Goal: Task Accomplishment & Management: Complete application form

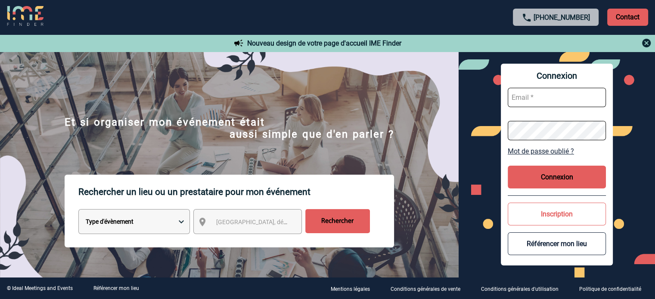
type input "eperiou@ime-groupe.com"
click at [546, 181] on button "Connexion" at bounding box center [556, 177] width 98 height 23
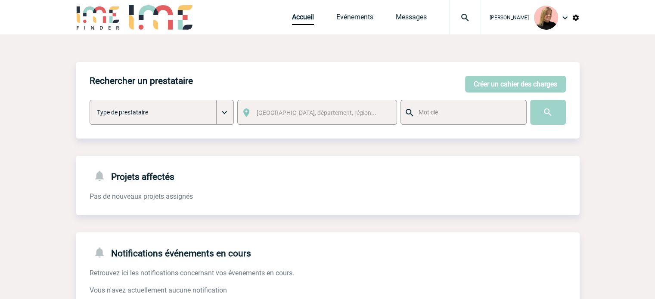
click at [577, 17] on img at bounding box center [576, 18] width 8 height 8
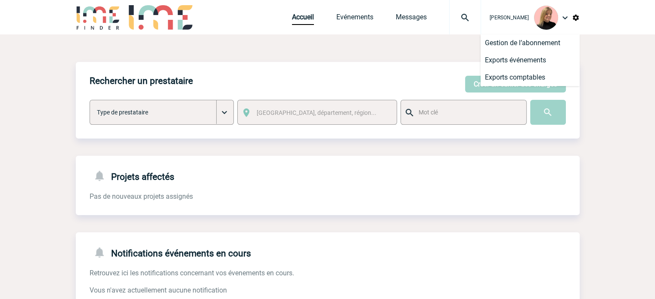
click at [577, 17] on img at bounding box center [576, 18] width 8 height 8
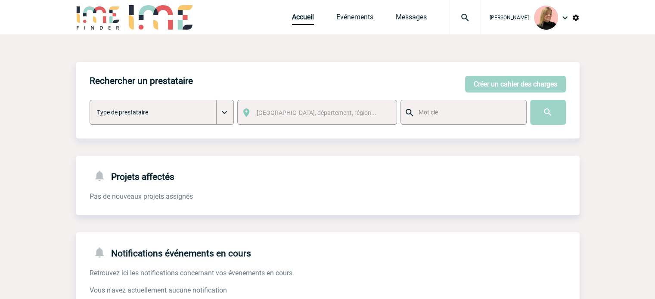
click at [577, 17] on img at bounding box center [576, 18] width 8 height 8
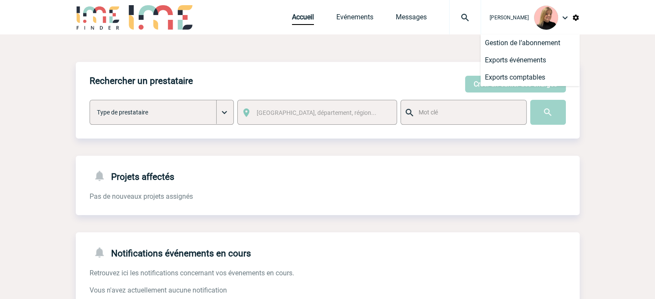
click at [609, 77] on body "Estelle PERIOU Accueil Evénements 0" at bounding box center [327, 218] width 655 height 437
click at [437, 54] on div "Rechercher un prestataire Créer un cahier des charges Créer un cahier des charg…" at bounding box center [328, 235] width 504 height 403
click at [405, 41] on div "Rechercher un prestataire Créer un cahier des charges Créer un cahier des charg…" at bounding box center [328, 235] width 504 height 403
click at [539, 46] on li "Gestion de l’abonnement" at bounding box center [529, 42] width 99 height 17
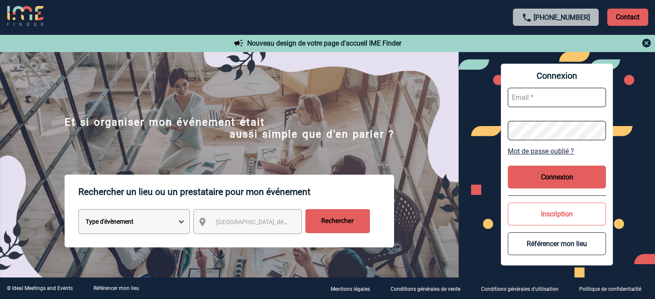
type input "eperiou@ime-groupe.com"
click at [577, 183] on button "Connexion" at bounding box center [556, 177] width 98 height 23
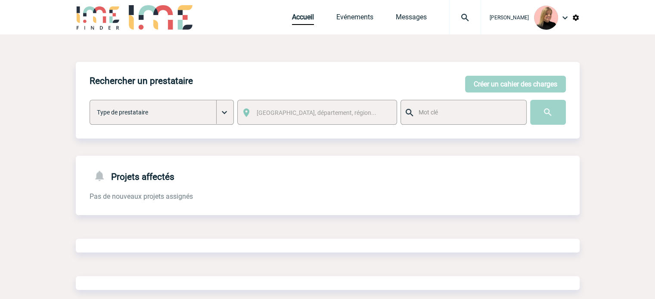
click at [472, 15] on img at bounding box center [464, 17] width 31 height 10
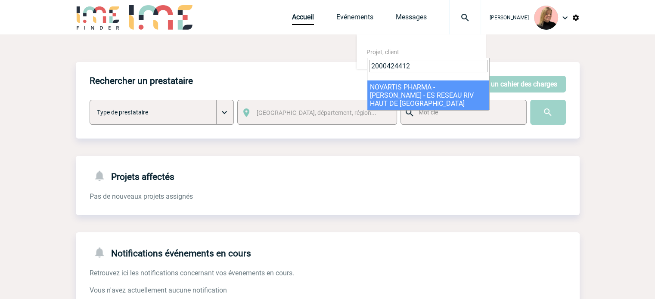
type input "2000424412"
select select "23913"
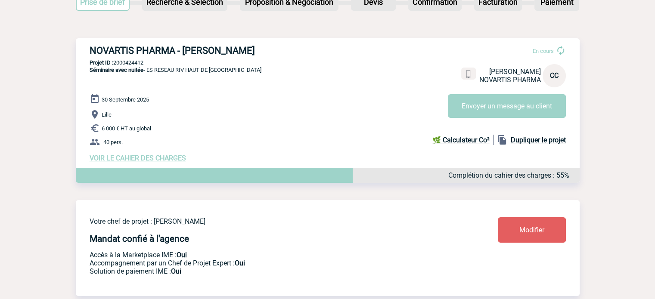
scroll to position [86, 0]
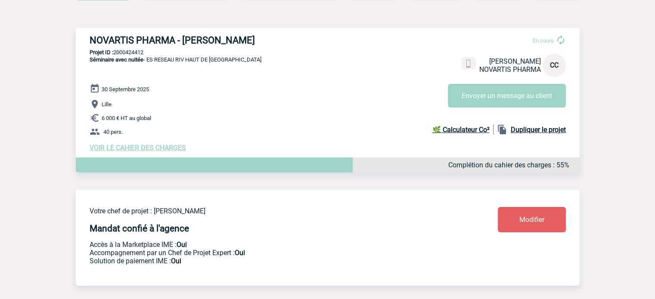
click at [173, 147] on span "VOIR LE CAHIER DES CHARGES" at bounding box center [138, 148] width 96 height 8
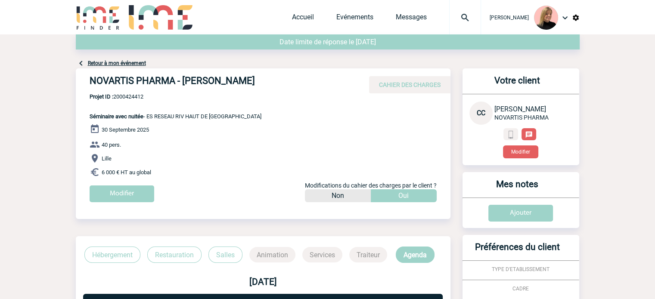
click at [139, 206] on div "Modifier" at bounding box center [270, 197] width 361 height 23
click at [142, 199] on input "Modifier" at bounding box center [122, 194] width 65 height 17
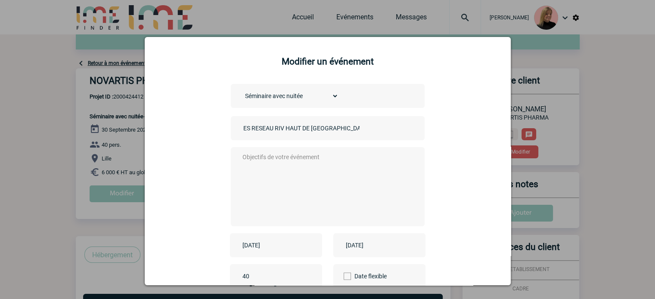
drag, startPoint x: 348, startPoint y: 124, endPoint x: 343, endPoint y: 129, distance: 7.3
click at [348, 124] on input "ES RESEAU RIV HAUT DE [GEOGRAPHIC_DATA]" at bounding box center [301, 128] width 121 height 11
drag, startPoint x: 342, startPoint y: 129, endPoint x: 200, endPoint y: 126, distance: 142.5
click at [200, 126] on div "Choisissez un type d'évènement Séminaire avec nuitée Séminaire sans nuitée Repa…" at bounding box center [327, 211] width 344 height 255
type input "Board"
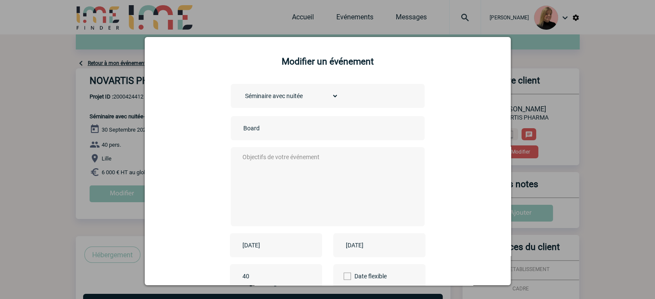
click at [274, 168] on textarea at bounding box center [325, 186] width 170 height 69
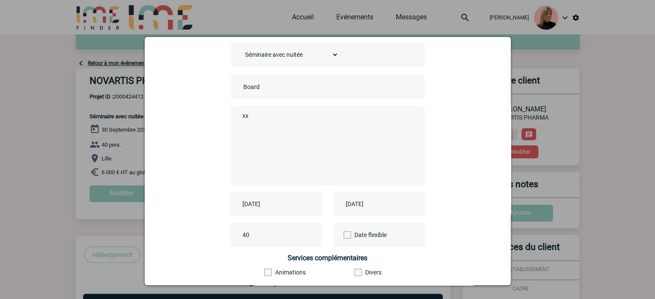
scroll to position [86, 0]
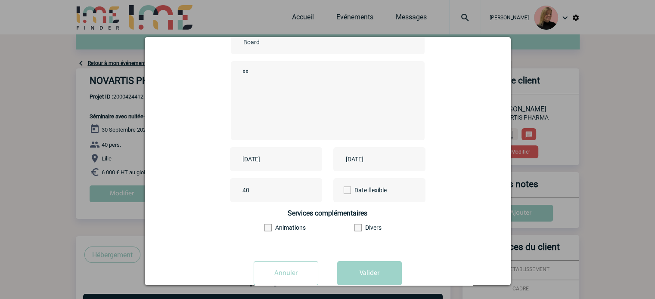
type textarea "xx"
click at [292, 155] on input "[DATE]" at bounding box center [269, 159] width 59 height 11
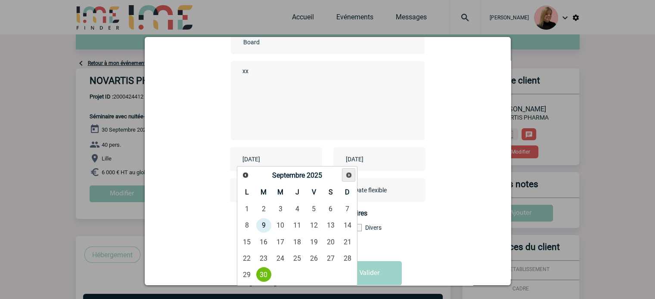
click at [351, 175] on span "Suivant" at bounding box center [348, 175] width 7 height 7
click at [280, 239] on link "12" at bounding box center [280, 241] width 16 height 15
type input "2025-11-12"
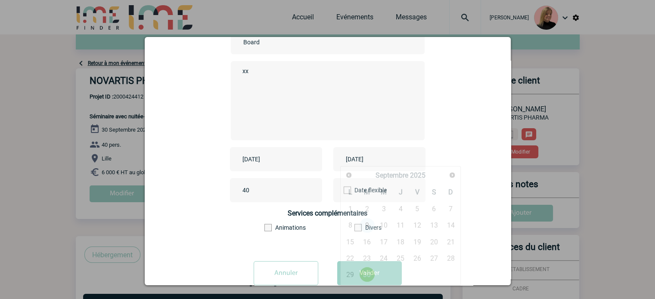
click at [381, 160] on input "2025-09-30" at bounding box center [372, 159] width 59 height 11
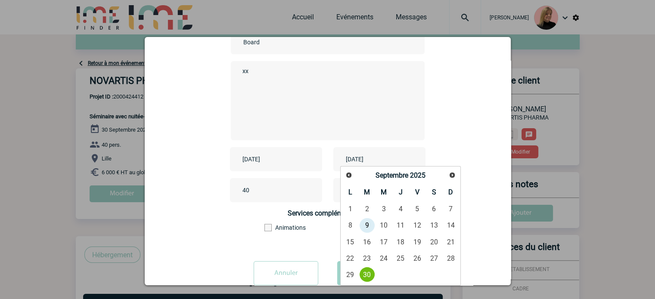
click at [458, 171] on div "Précédent Suivant Septembre 2025" at bounding box center [400, 175] width 117 height 15
click at [453, 173] on span "Suivant" at bounding box center [451, 175] width 7 height 7
click at [376, 246] on link "12" at bounding box center [384, 241] width 16 height 15
type input "2025-11-12"
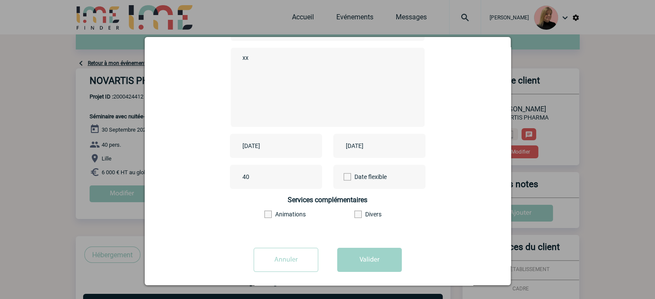
scroll to position [107, 0]
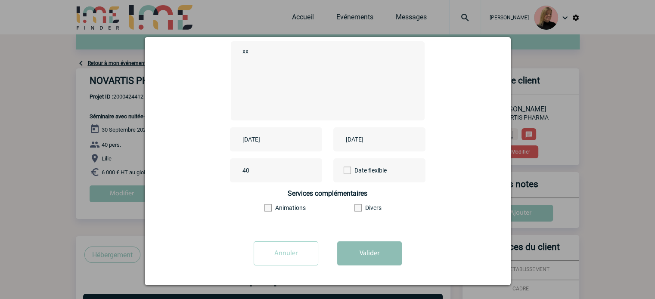
click at [365, 254] on button "Valider" at bounding box center [369, 253] width 65 height 24
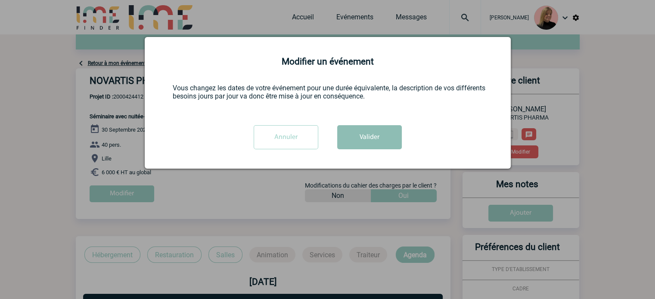
scroll to position [0, 0]
click at [298, 147] on input "Annuler" at bounding box center [286, 137] width 65 height 24
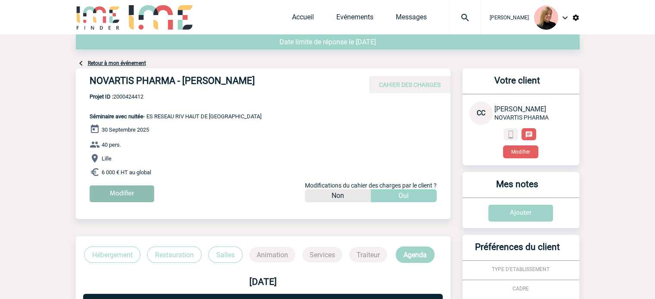
click at [136, 195] on input "Modifier" at bounding box center [122, 194] width 65 height 17
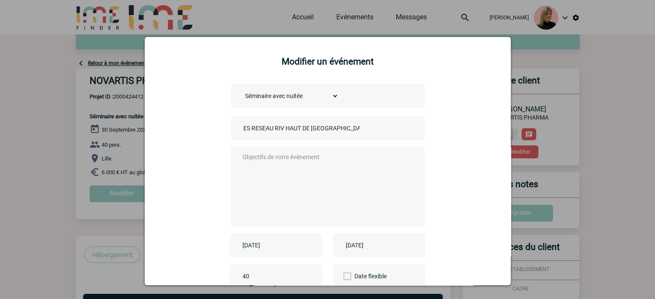
drag, startPoint x: 353, startPoint y: 135, endPoint x: 353, endPoint y: 130, distance: 5.2
click at [354, 135] on div "ES RESEAU RIV HAUT DE FRANCE" at bounding box center [328, 128] width 194 height 24
drag, startPoint x: 175, startPoint y: 130, endPoint x: 143, endPoint y: 141, distance: 33.9
click at [143, 141] on body "Estelle PERIOU Accueil Evénements 0" at bounding box center [327, 256] width 655 height 512
type input "Board"
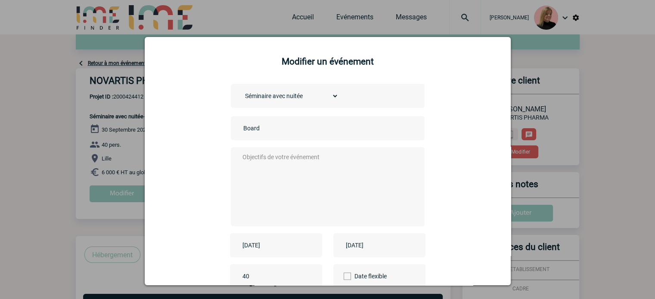
click at [297, 154] on textarea at bounding box center [325, 186] width 170 height 69
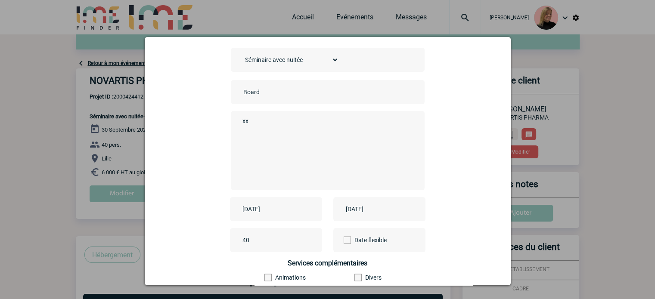
scroll to position [86, 0]
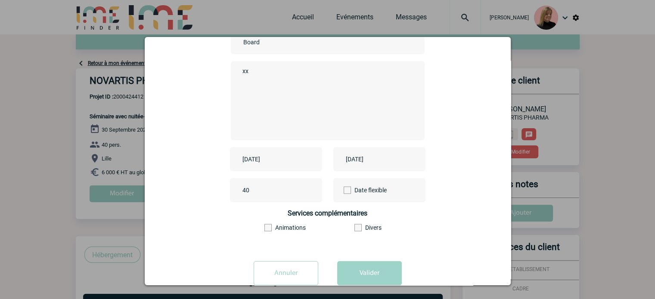
type textarea "xx"
click at [276, 159] on input "2025-09-30" at bounding box center [269, 159] width 59 height 11
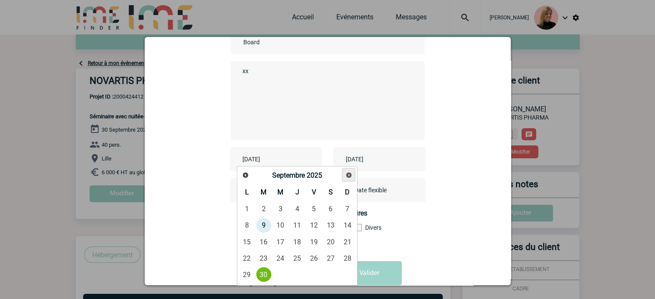
click at [346, 176] on span "Suivant" at bounding box center [348, 175] width 7 height 7
click at [285, 244] on link "12" at bounding box center [280, 241] width 16 height 15
type input "2025-11-12"
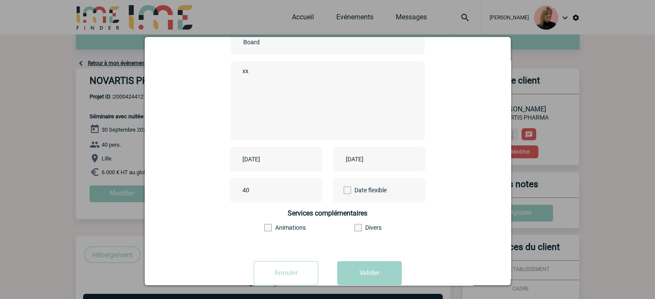
click at [384, 156] on input "2025-09-30" at bounding box center [372, 159] width 59 height 11
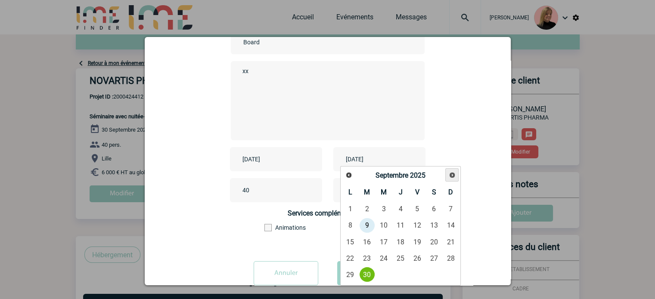
click at [445, 172] on link "Suivant" at bounding box center [451, 174] width 13 height 13
click at [384, 244] on link "12" at bounding box center [384, 241] width 16 height 15
type input "2025-11-12"
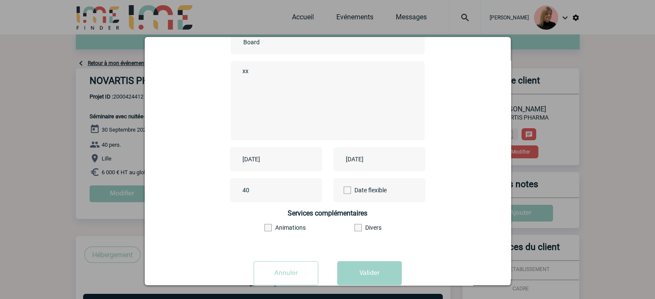
drag, startPoint x: 269, startPoint y: 196, endPoint x: 219, endPoint y: 195, distance: 49.5
click at [219, 195] on div "40 Date flexible" at bounding box center [327, 190] width 344 height 24
type input "18"
click at [357, 270] on button "Valider" at bounding box center [369, 273] width 65 height 24
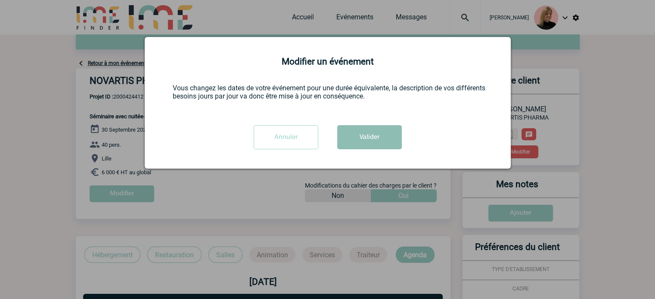
click at [371, 136] on button "Valider" at bounding box center [369, 137] width 65 height 24
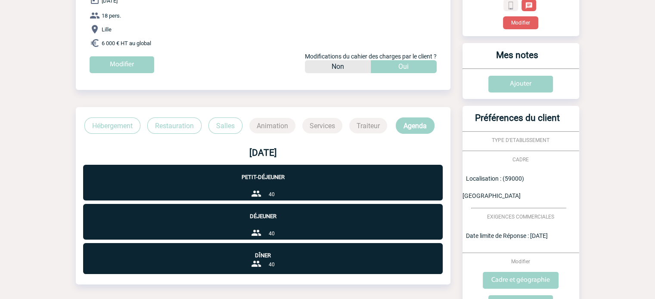
scroll to position [196, 0]
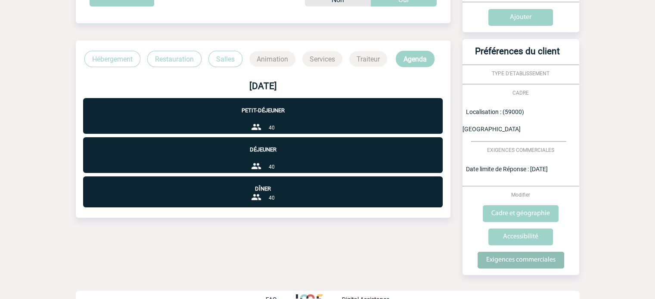
click at [519, 252] on input "Exigences commerciales" at bounding box center [520, 260] width 87 height 17
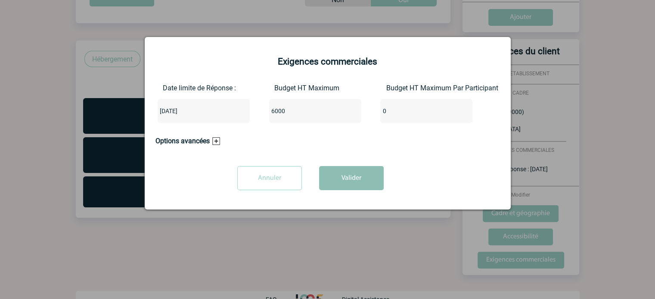
click at [341, 176] on button "Valider" at bounding box center [351, 178] width 65 height 24
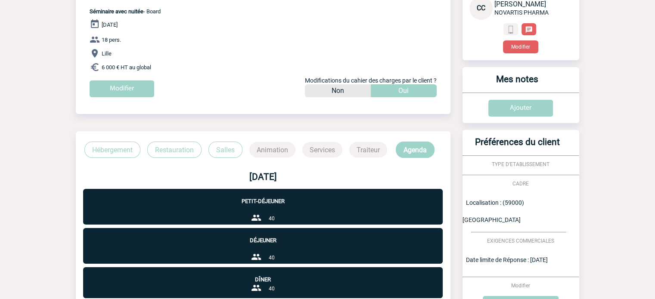
scroll to position [0, 0]
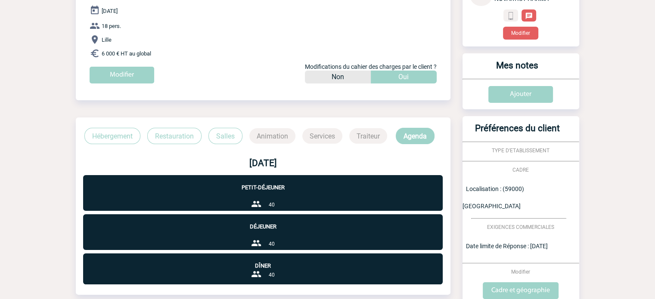
scroll to position [172, 0]
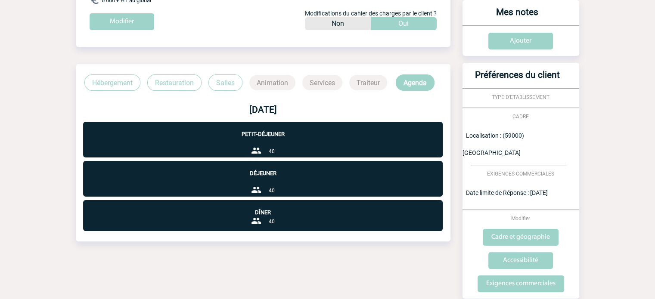
click at [161, 86] on p "Restauration" at bounding box center [174, 82] width 54 height 16
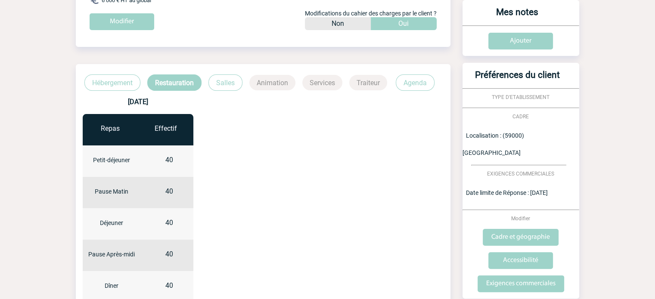
click at [106, 84] on p "Hébergement" at bounding box center [112, 82] width 56 height 16
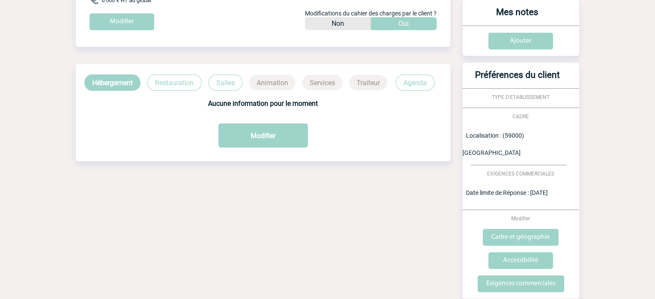
click at [170, 84] on p "Restauration" at bounding box center [174, 82] width 54 height 16
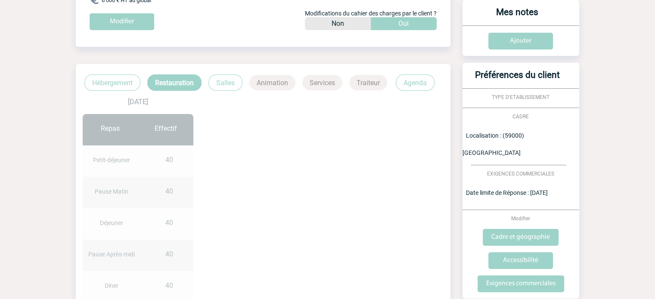
click at [120, 83] on p "Hébergement" at bounding box center [112, 82] width 56 height 16
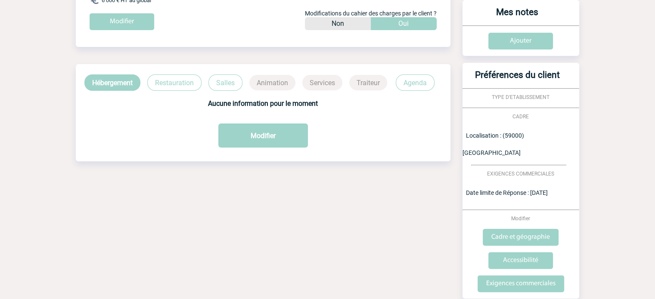
click at [158, 89] on p "Restauration" at bounding box center [174, 82] width 54 height 16
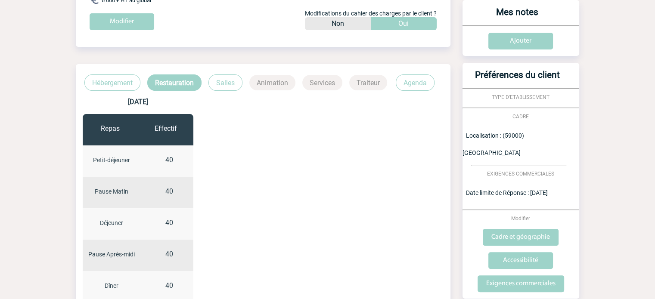
scroll to position [301, 0]
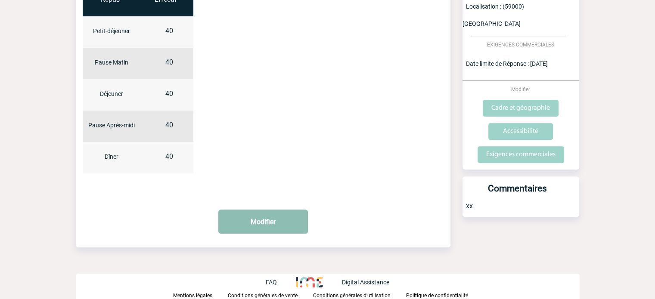
click at [258, 227] on button "Modifier" at bounding box center [263, 222] width 90 height 24
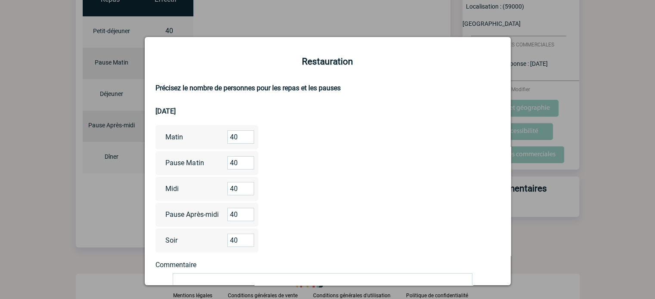
drag, startPoint x: 242, startPoint y: 141, endPoint x: 219, endPoint y: 144, distance: 23.5
click at [219, 144] on div "Matin 40" at bounding box center [206, 137] width 103 height 24
drag, startPoint x: 244, startPoint y: 140, endPoint x: 239, endPoint y: 141, distance: 5.2
click at [239, 141] on input "17" at bounding box center [240, 136] width 27 height 13
type input "18"
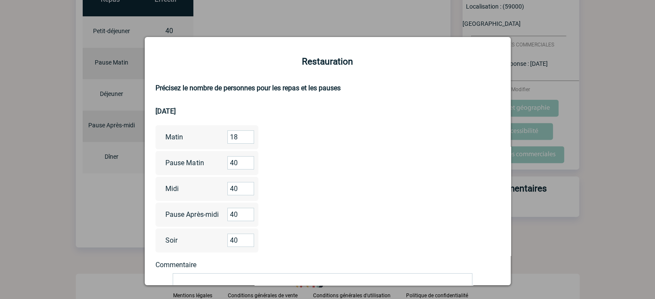
click at [249, 136] on input "18" at bounding box center [240, 136] width 27 height 13
drag, startPoint x: 242, startPoint y: 137, endPoint x: 208, endPoint y: 138, distance: 33.6
click at [208, 138] on div "Matin 18" at bounding box center [206, 137] width 103 height 24
drag, startPoint x: 239, startPoint y: 168, endPoint x: 214, endPoint y: 165, distance: 25.6
click at [214, 165] on div "Pause Matin 40" at bounding box center [206, 163] width 103 height 24
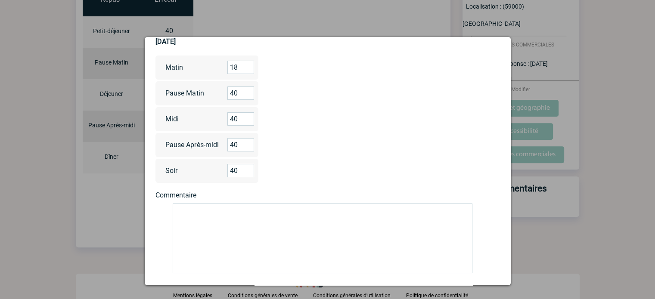
scroll to position [119, 0]
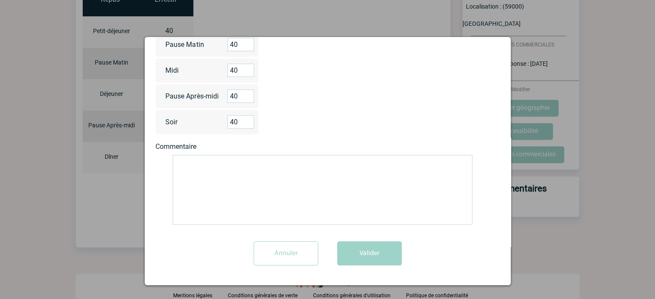
click at [300, 261] on input "Annuler" at bounding box center [286, 253] width 65 height 24
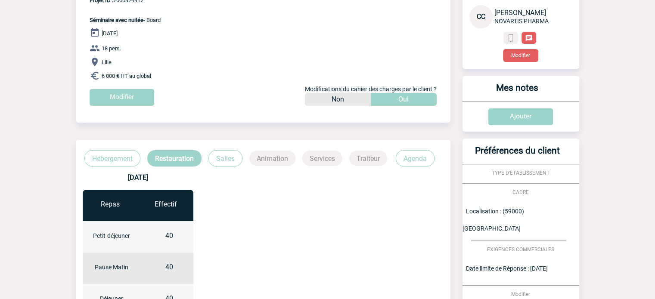
scroll to position [43, 0]
